Goal: Find specific page/section: Find specific page/section

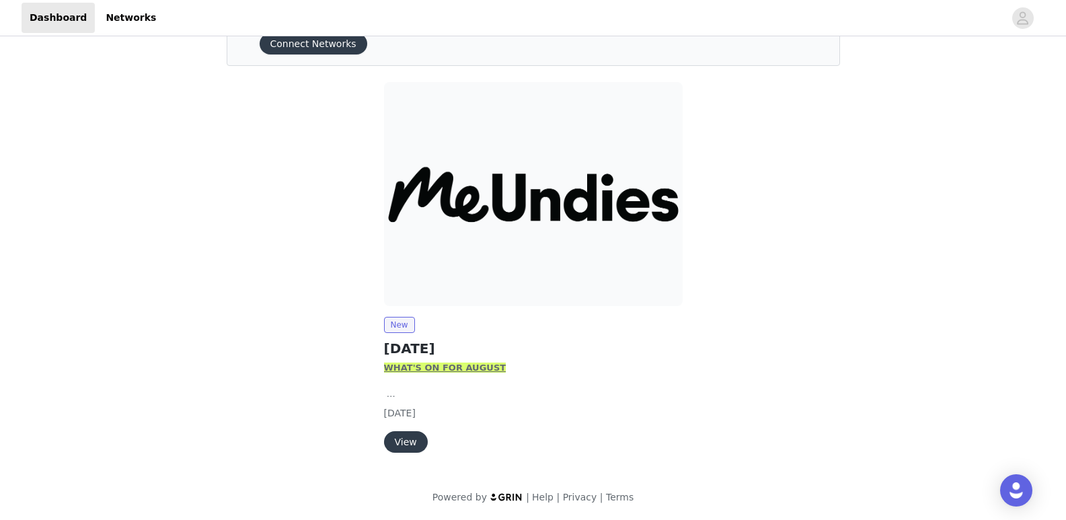
scroll to position [69, 0]
click at [400, 441] on button "View" at bounding box center [406, 441] width 44 height 22
